Goal: Information Seeking & Learning: Learn about a topic

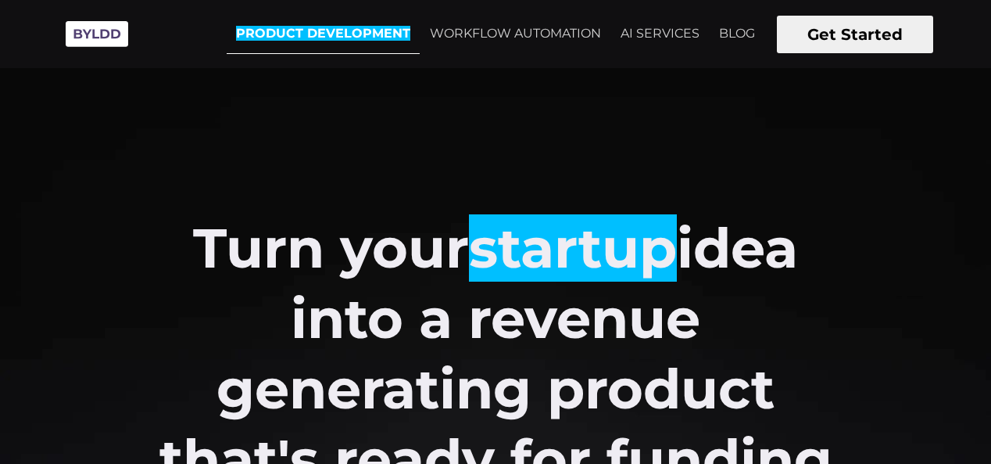
click at [307, 24] on link "PRODUCT DEVELOPMENT" at bounding box center [323, 34] width 193 height 40
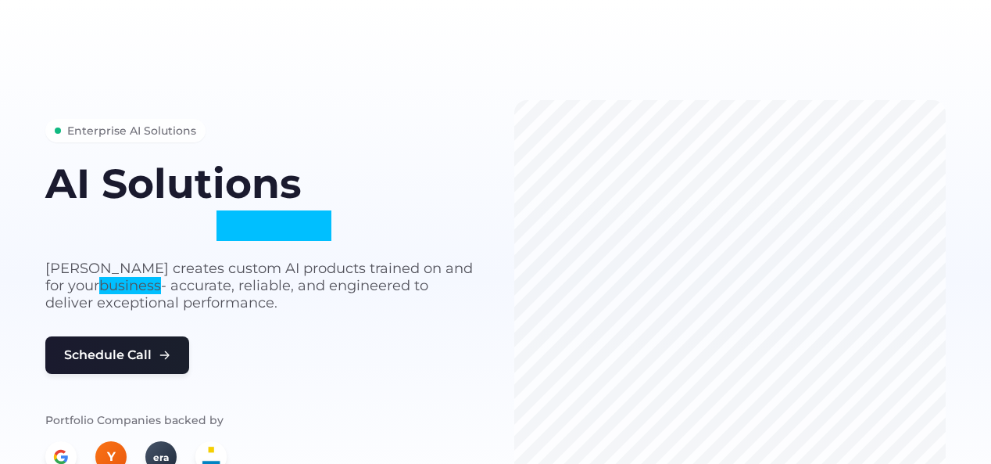
click at [350, 285] on p "Byldd creates custom AI products trained on and for your business - accurate, r…" at bounding box center [261, 286] width 432 height 52
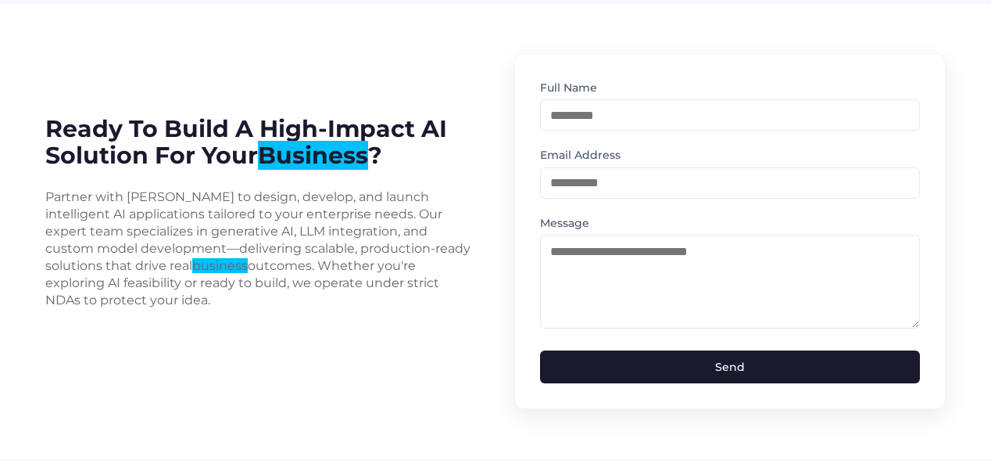
scroll to position [4153, 0]
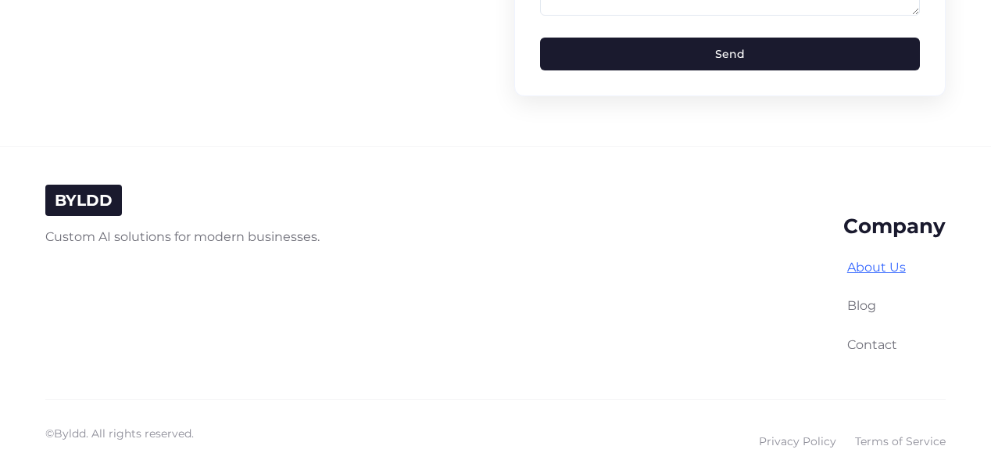
click at [880, 260] on link "About Us" at bounding box center [877, 267] width 59 height 15
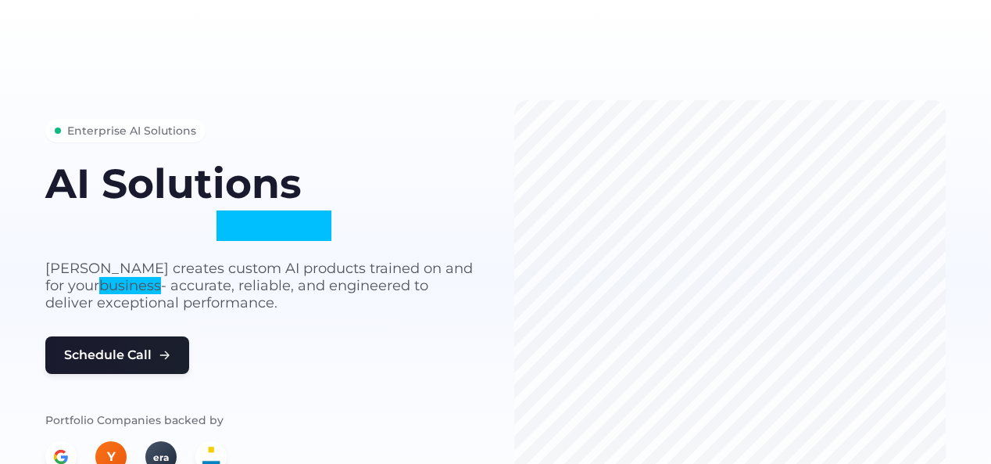
scroll to position [4153, 0]
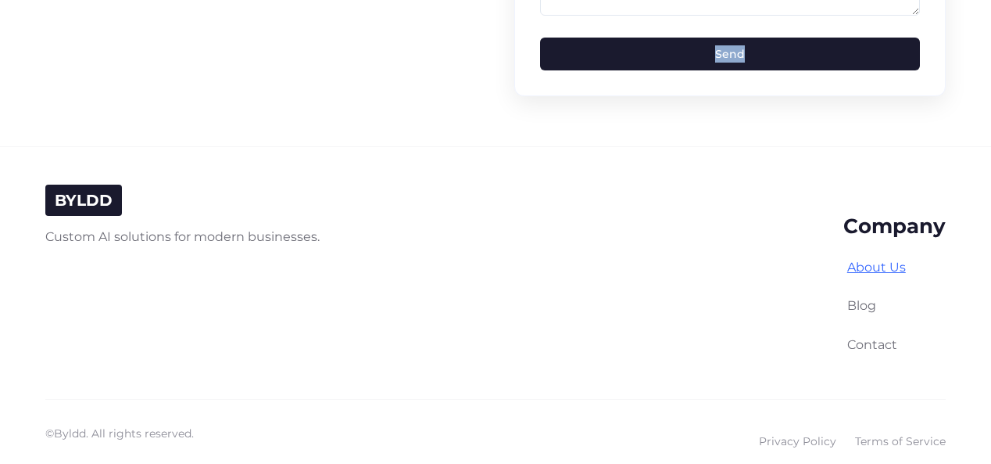
click at [873, 260] on link "About Us" at bounding box center [877, 267] width 59 height 15
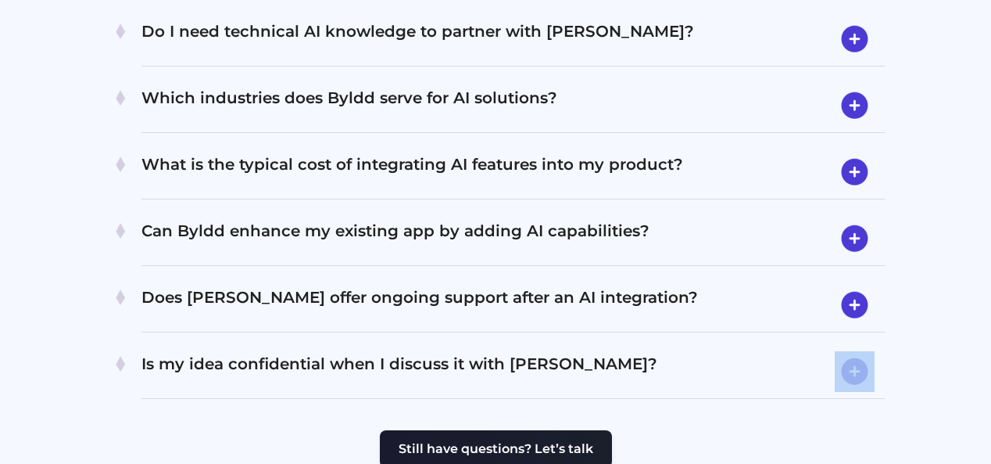
click at [873, 231] on div "Frequently Asked Questions Have questions? We’re here to help. What kind of AI …" at bounding box center [496, 98] width 816 height 613
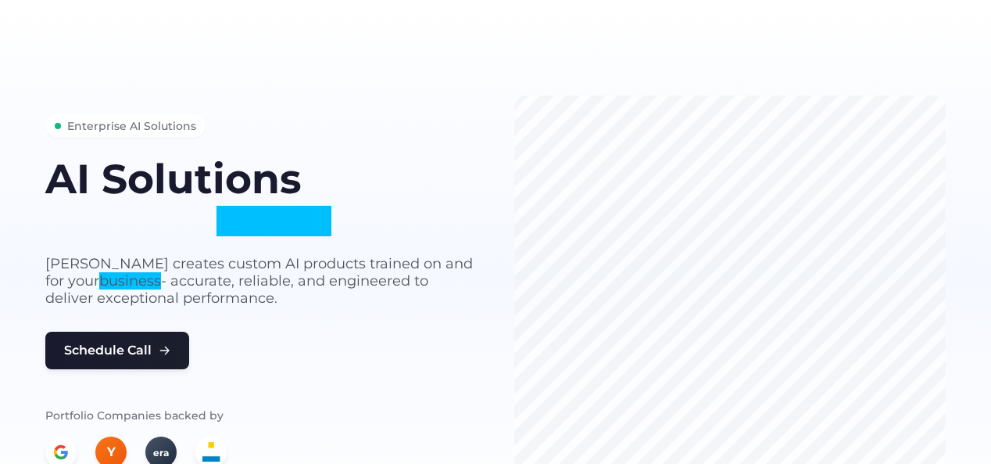
scroll to position [0, 0]
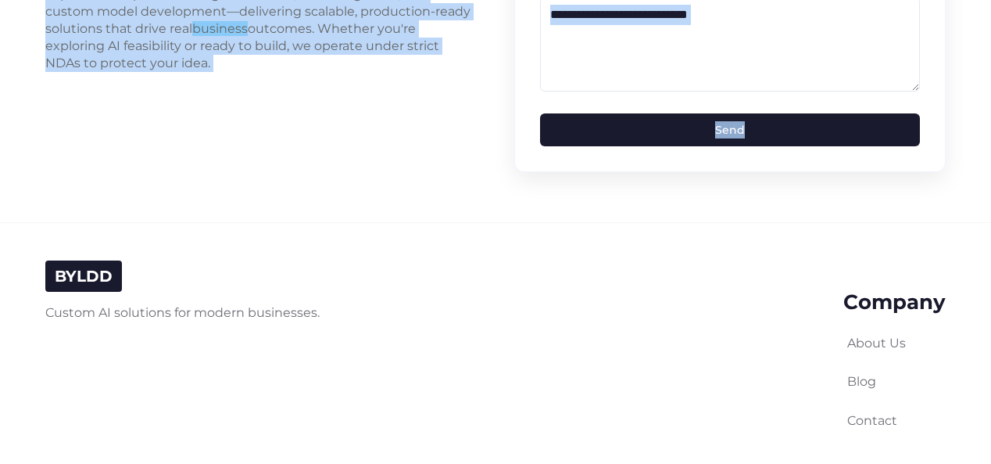
scroll to position [4153, 0]
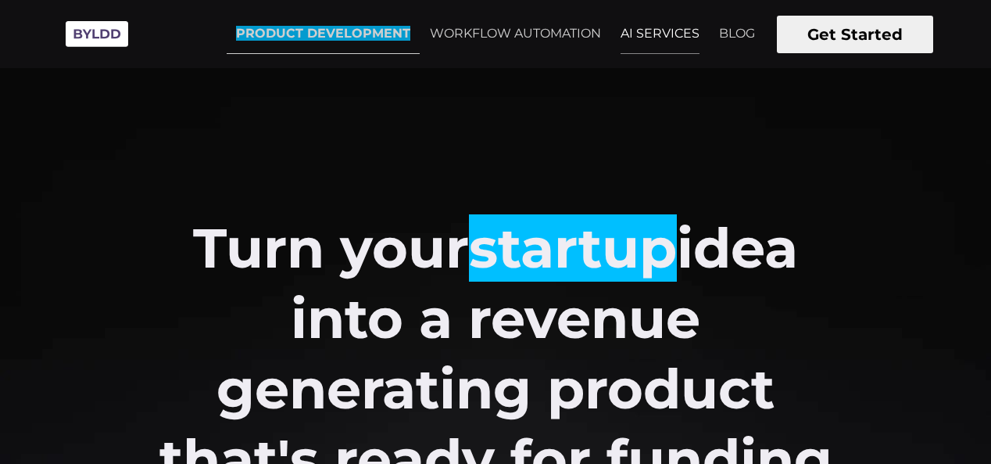
click at [654, 28] on link "AI SERVICES" at bounding box center [660, 33] width 98 height 39
click at [363, 35] on em "PRODUCT DEVELOPMENT" at bounding box center [323, 33] width 174 height 15
click at [349, 34] on em "PRODUCT DEVELOPMENT" at bounding box center [323, 33] width 174 height 15
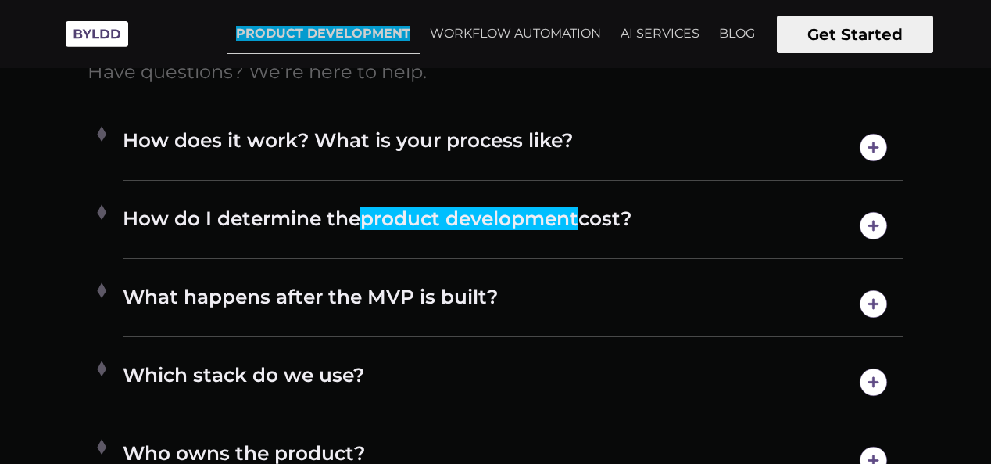
scroll to position [7277, 0]
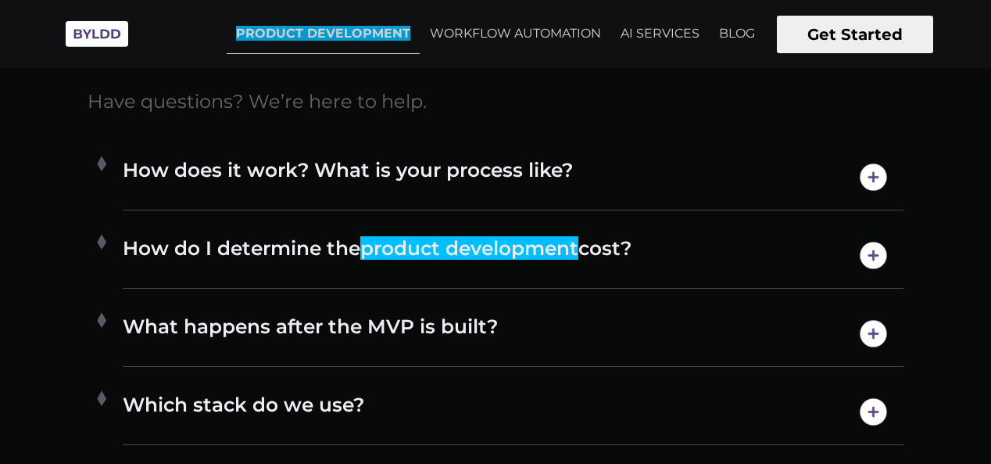
click at [555, 258] on em "product development" at bounding box center [469, 247] width 218 height 23
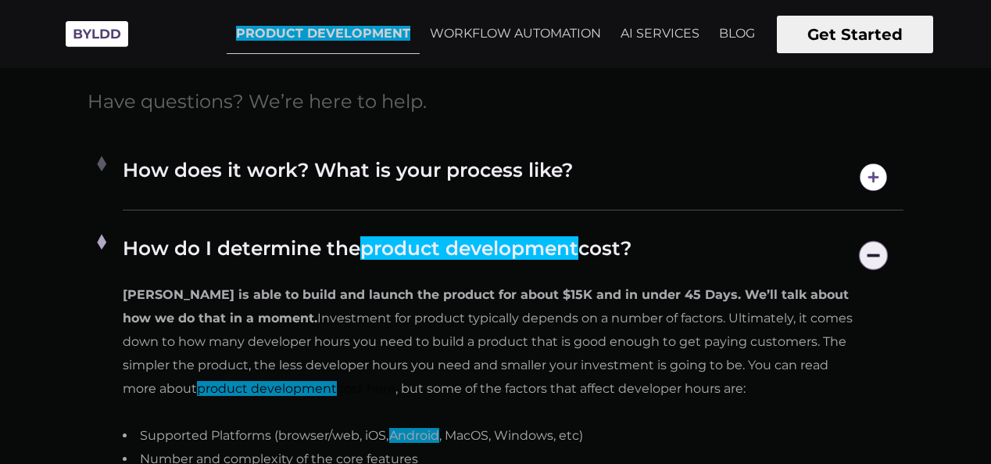
click at [555, 258] on em "product development" at bounding box center [469, 247] width 218 height 23
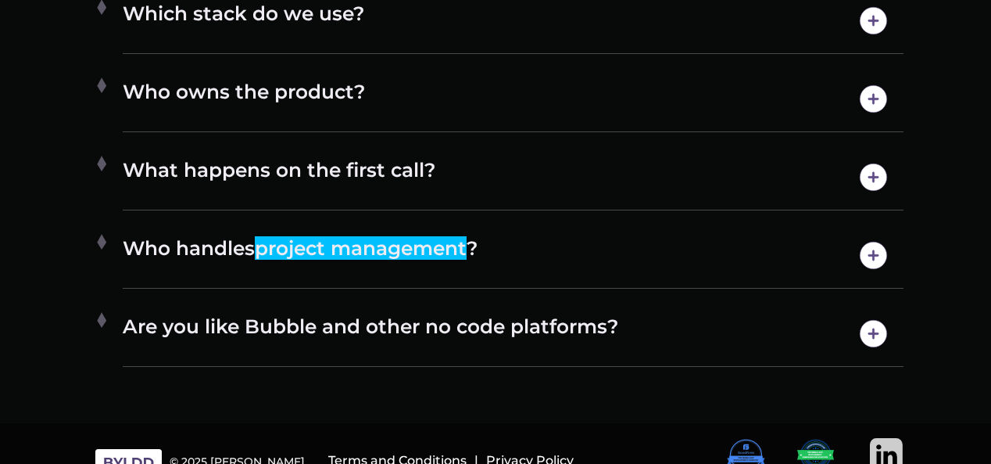
scroll to position [7688, 0]
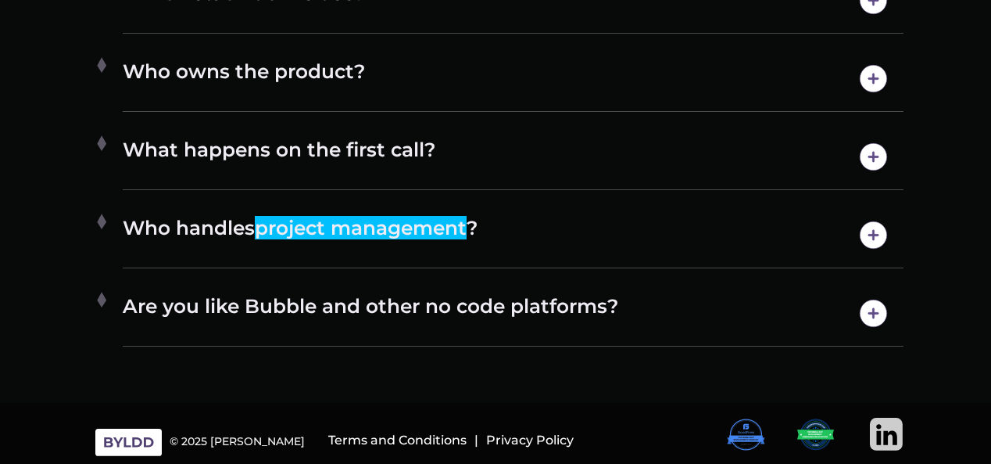
click at [228, 436] on div "© 2025 [PERSON_NAME]" at bounding box center [237, 434] width 135 height 4
copy div "Byldd"
click at [885, 436] on img at bounding box center [887, 435] width 34 height 34
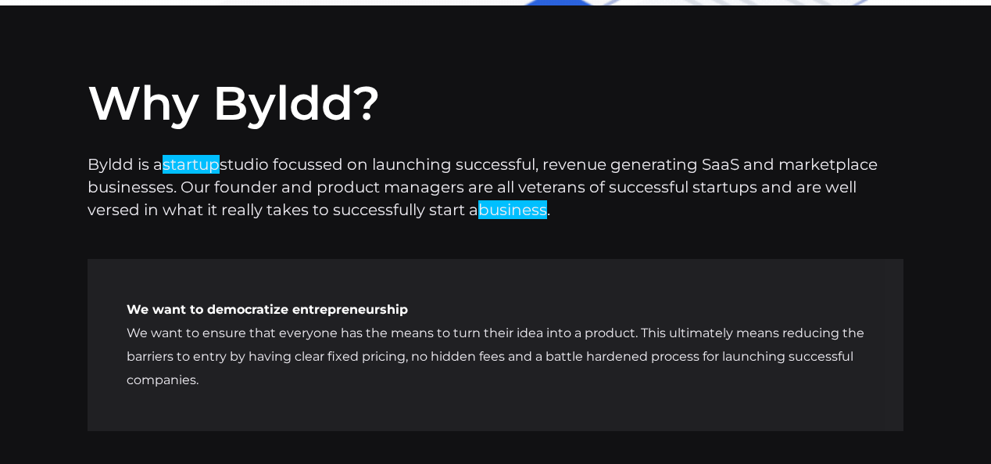
scroll to position [5317, 0]
